Goal: Information Seeking & Learning: Learn about a topic

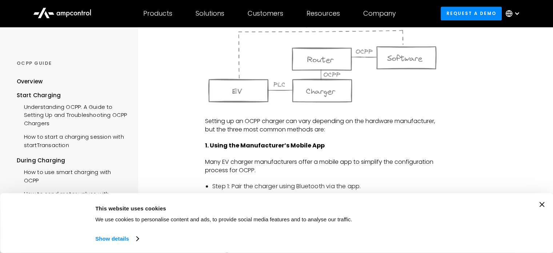
scroll to position [473, 0]
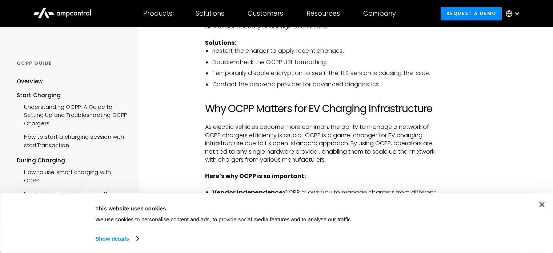
scroll to position [1237, 0]
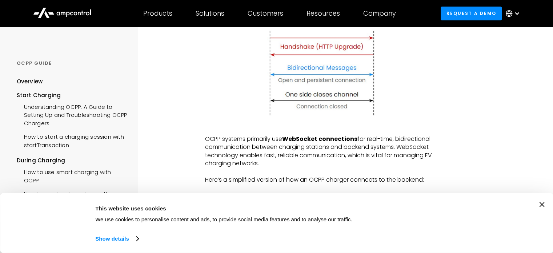
scroll to position [291, 0]
